Goal: Find specific page/section

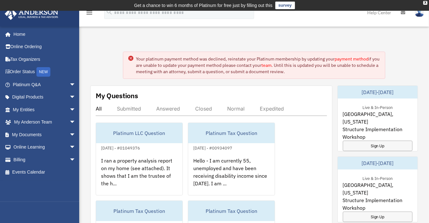
click at [131, 58] on icon at bounding box center [131, 58] width 2 height 2
click at [23, 36] on link "Home" at bounding box center [44, 34] width 81 height 13
click at [69, 134] on span "arrow_drop_down" at bounding box center [75, 134] width 13 height 13
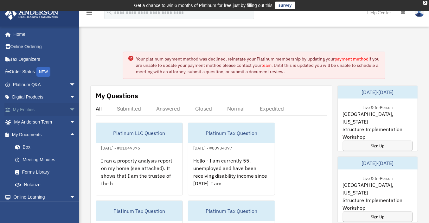
click at [69, 110] on span "arrow_drop_down" at bounding box center [75, 109] width 13 height 13
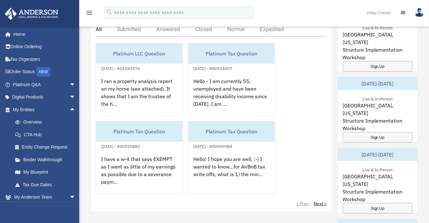
scroll to position [102, 0]
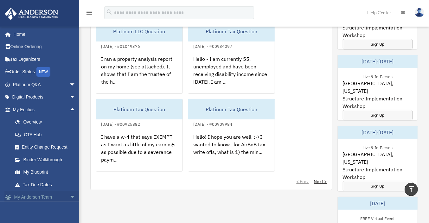
click at [69, 196] on span "arrow_drop_down" at bounding box center [75, 197] width 13 height 13
click at [69, 108] on span "arrow_drop_up" at bounding box center [75, 109] width 13 height 13
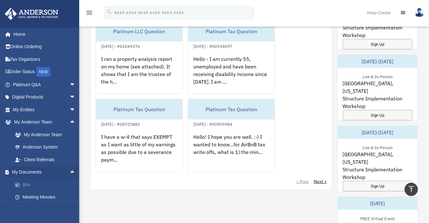
click at [24, 184] on link "Box" at bounding box center [47, 184] width 76 height 13
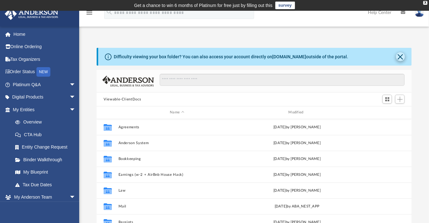
scroll to position [138, 309]
click at [401, 55] on button "Close" at bounding box center [400, 56] width 9 height 9
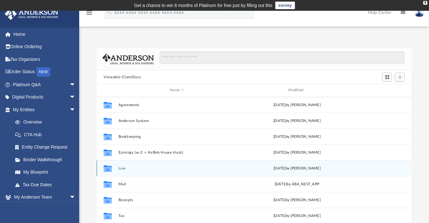
click at [119, 169] on button "Law" at bounding box center [176, 168] width 117 height 4
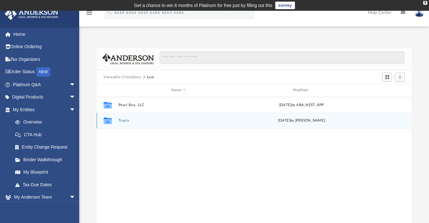
click at [122, 123] on div "Collaborated Folder Trusts Wed Aug 20 2025 by Karleigh Warner" at bounding box center [254, 121] width 315 height 16
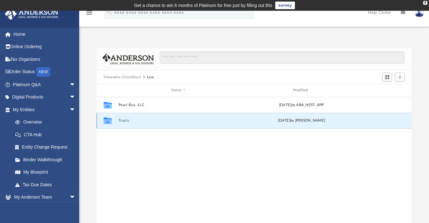
click at [124, 120] on button "Trusts" at bounding box center [178, 120] width 120 height 4
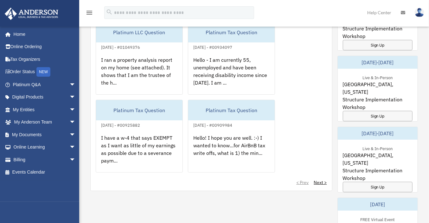
scroll to position [102, 0]
